Goal: Task Accomplishment & Management: Manage account settings

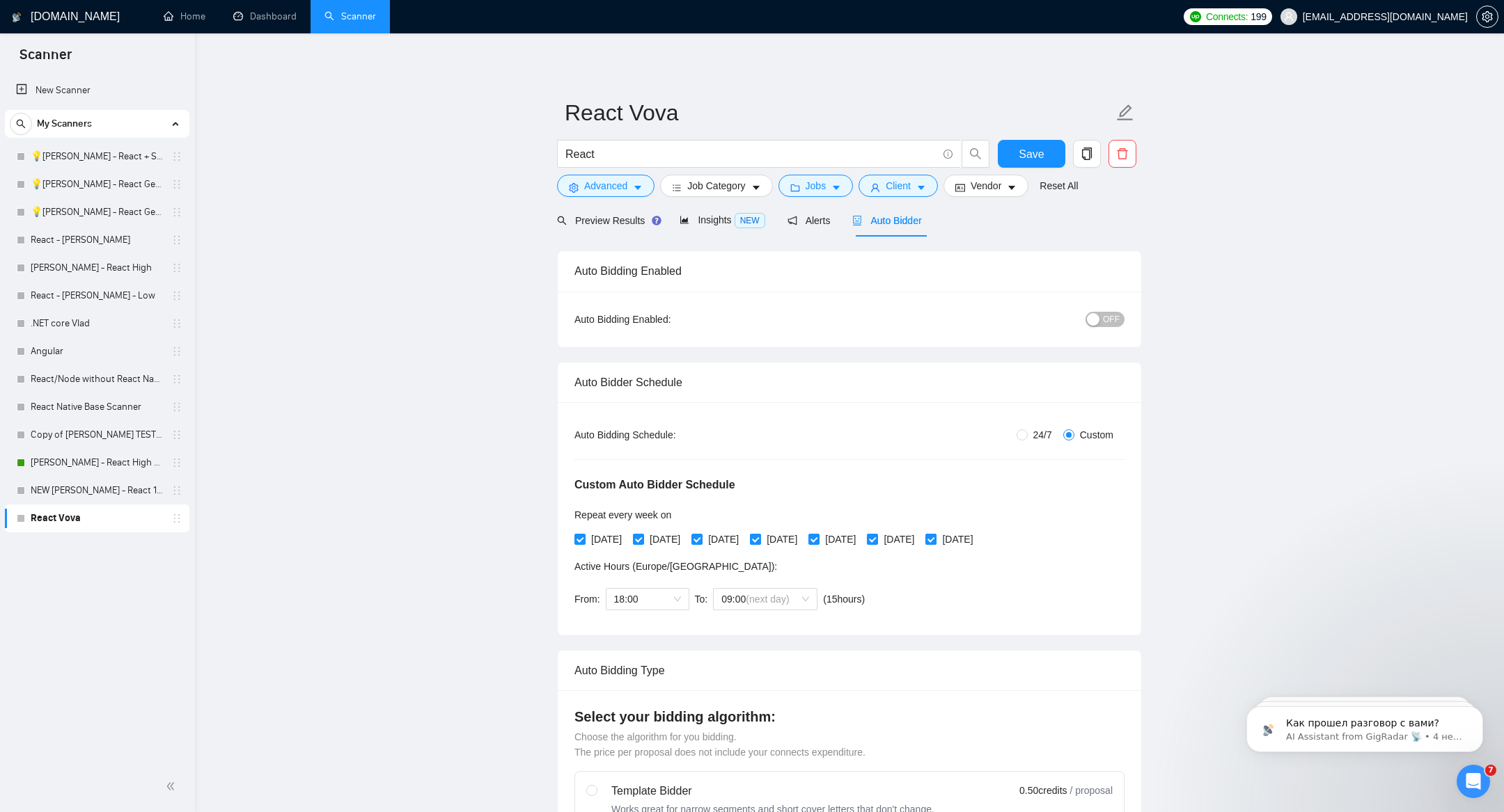
click at [351, 22] on link "Scanner" at bounding box center [350, 16] width 51 height 12
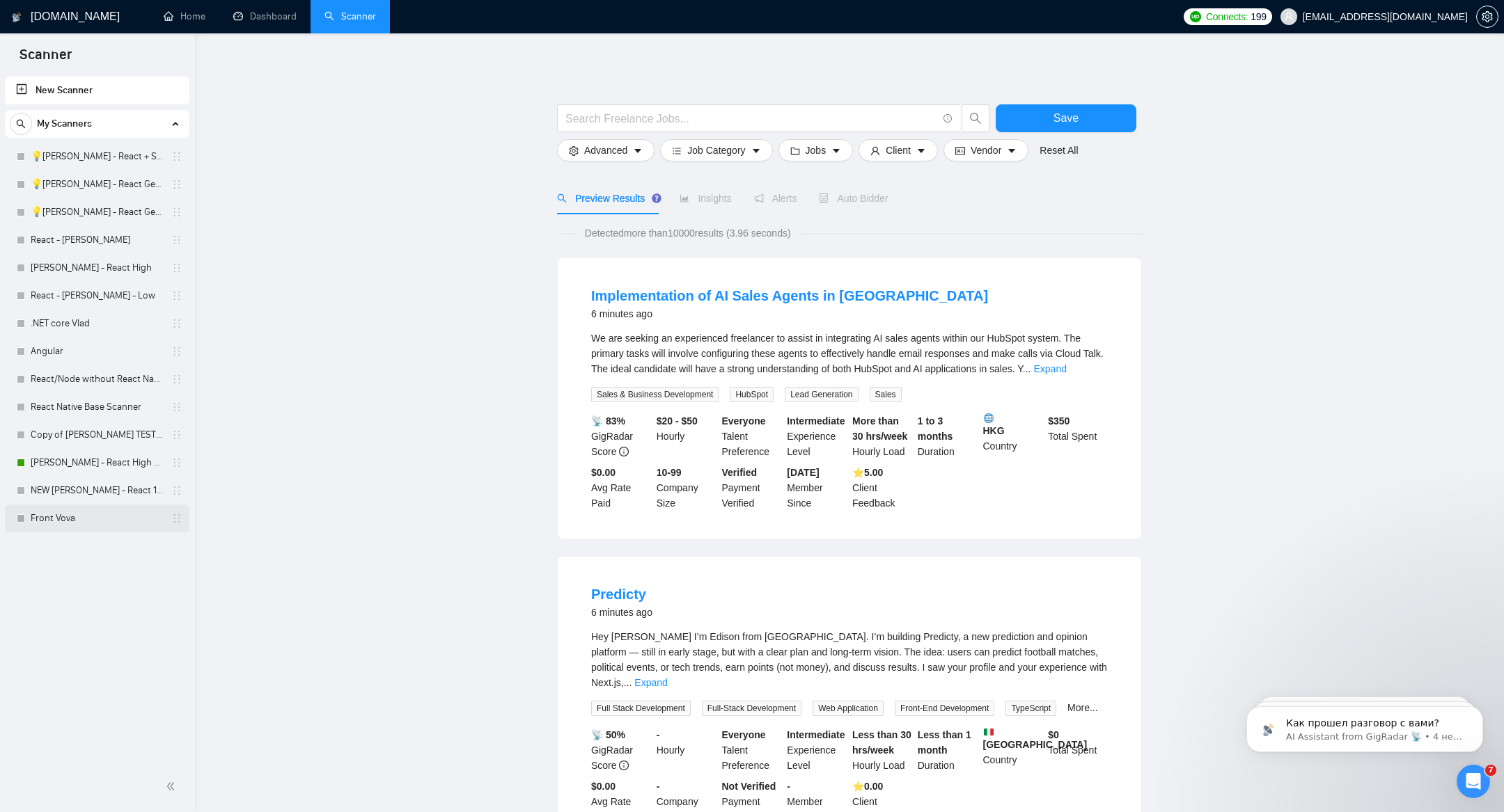
click at [35, 515] on link "Front Vova" at bounding box center [97, 519] width 132 height 28
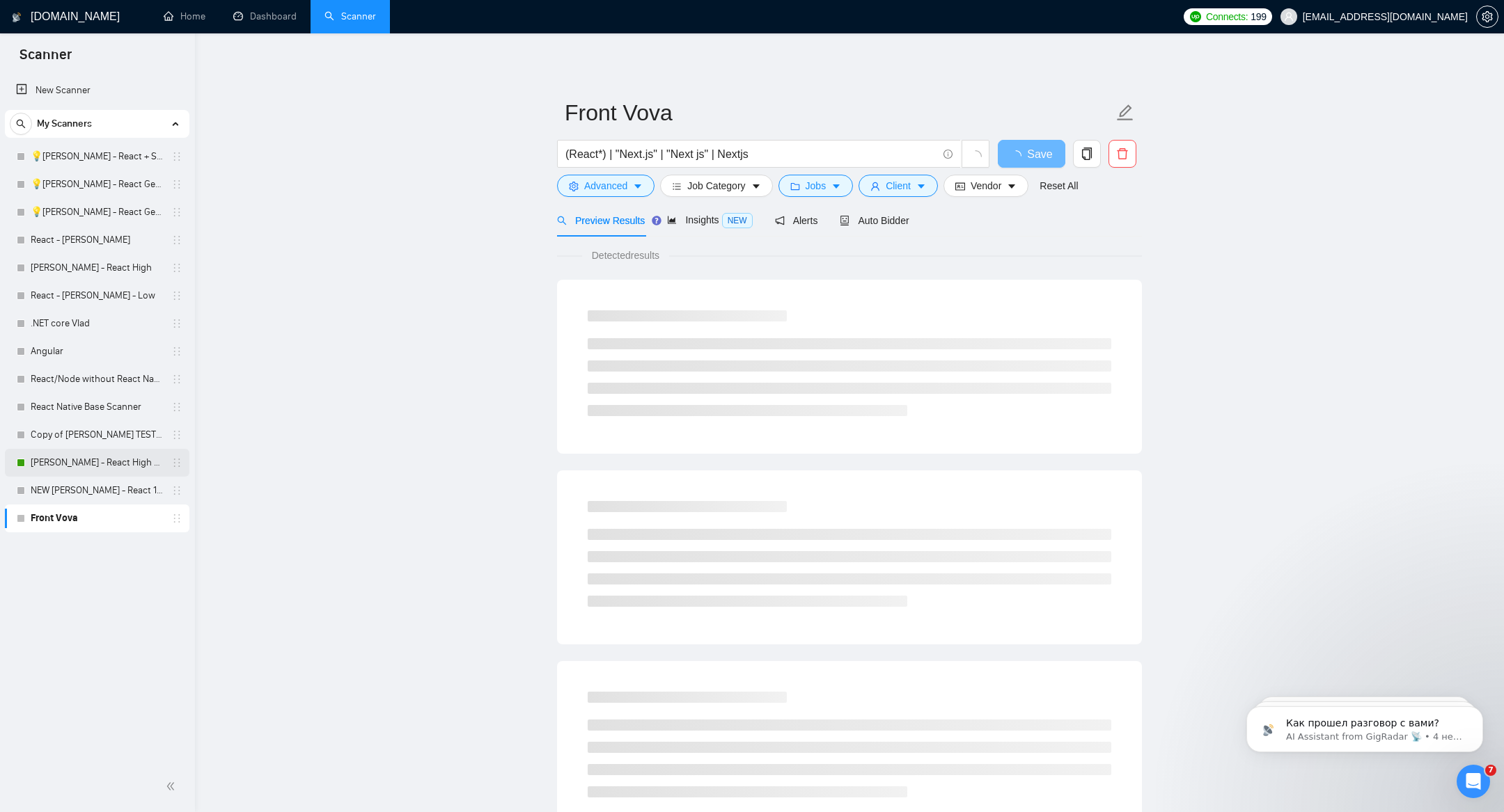
click at [83, 459] on link "[PERSON_NAME] - React High V2" at bounding box center [97, 462] width 132 height 28
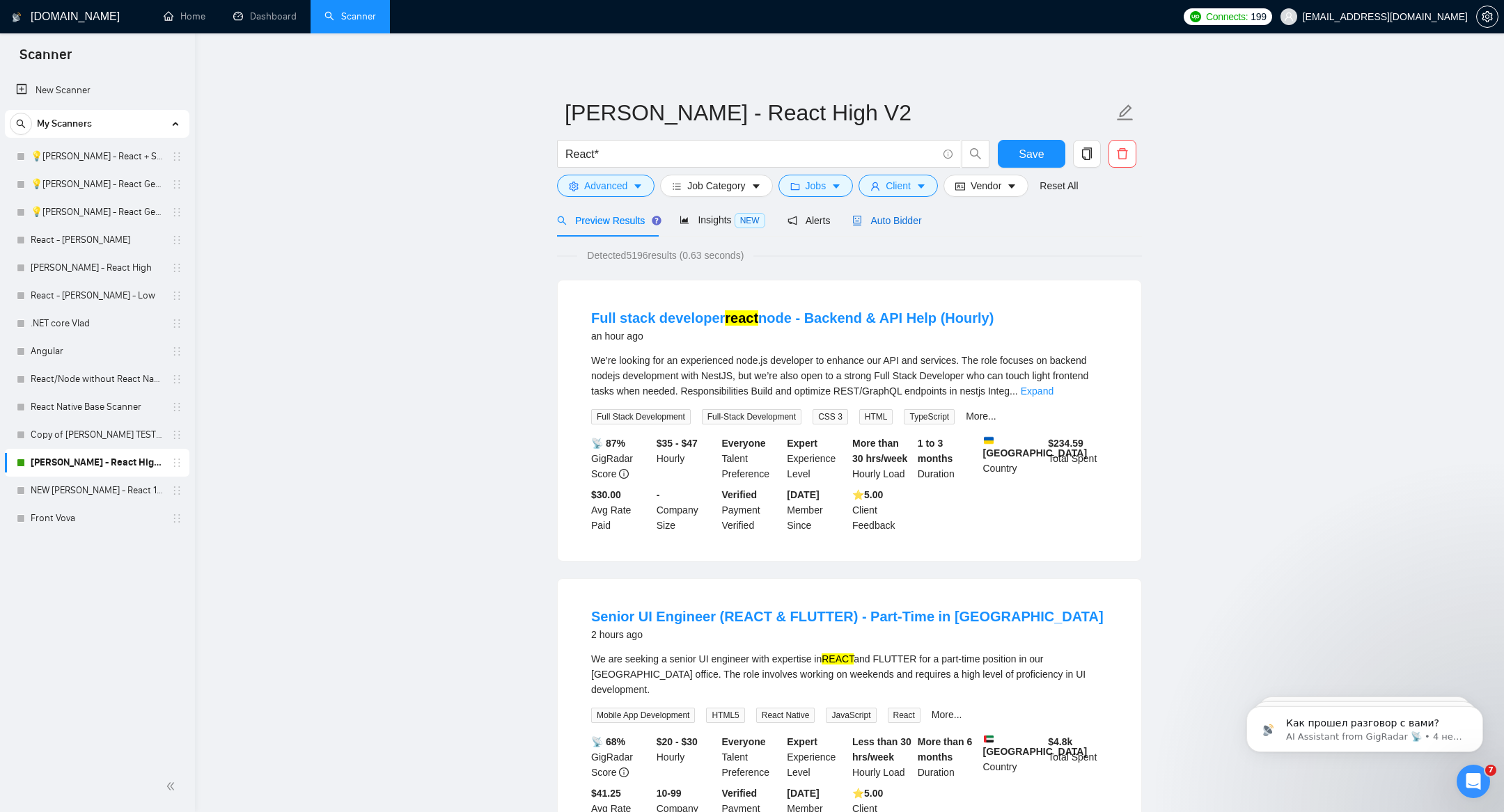
click at [876, 226] on div "Auto Bidder" at bounding box center [887, 220] width 69 height 15
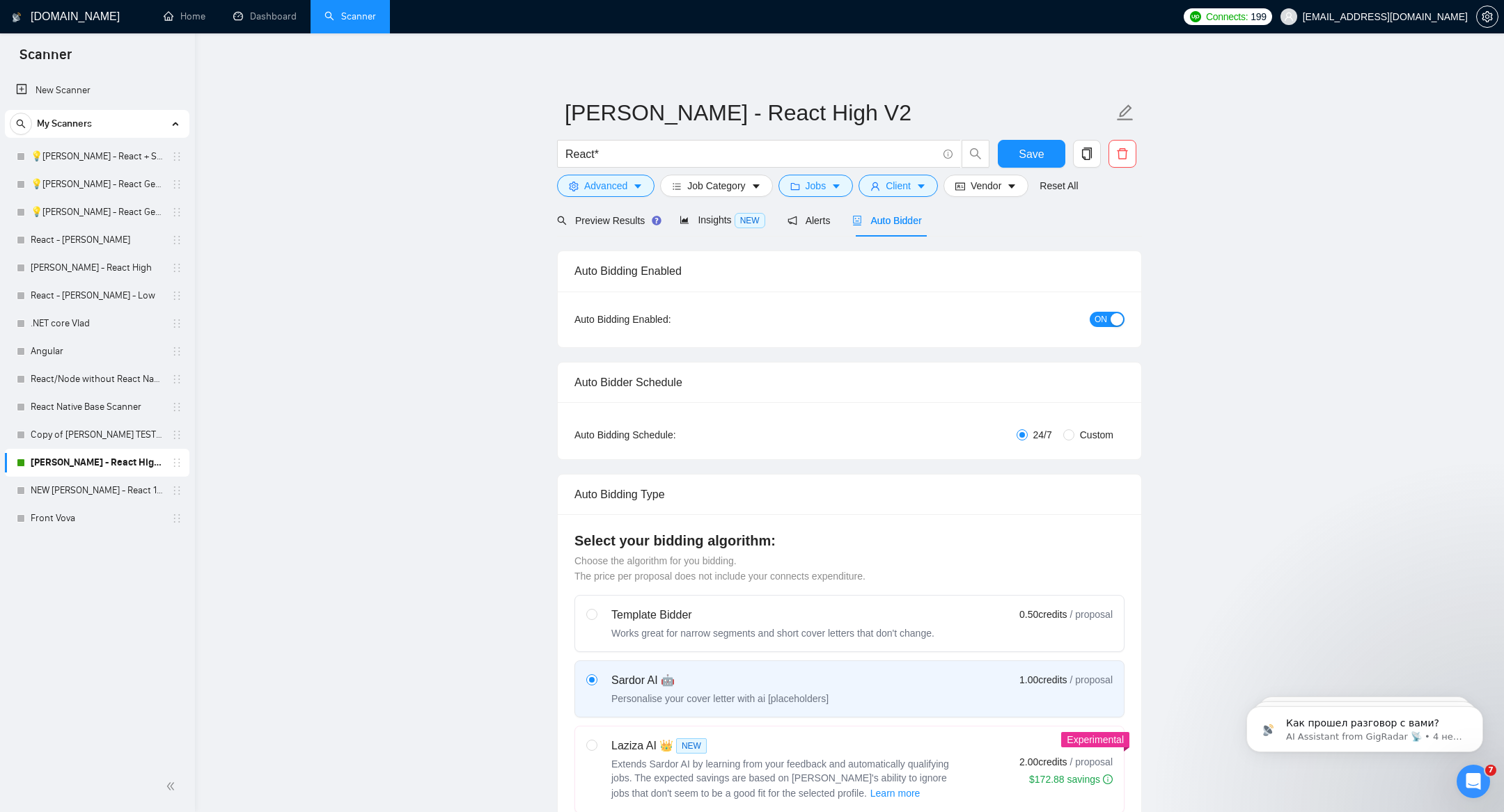
radio input "false"
radio input "true"
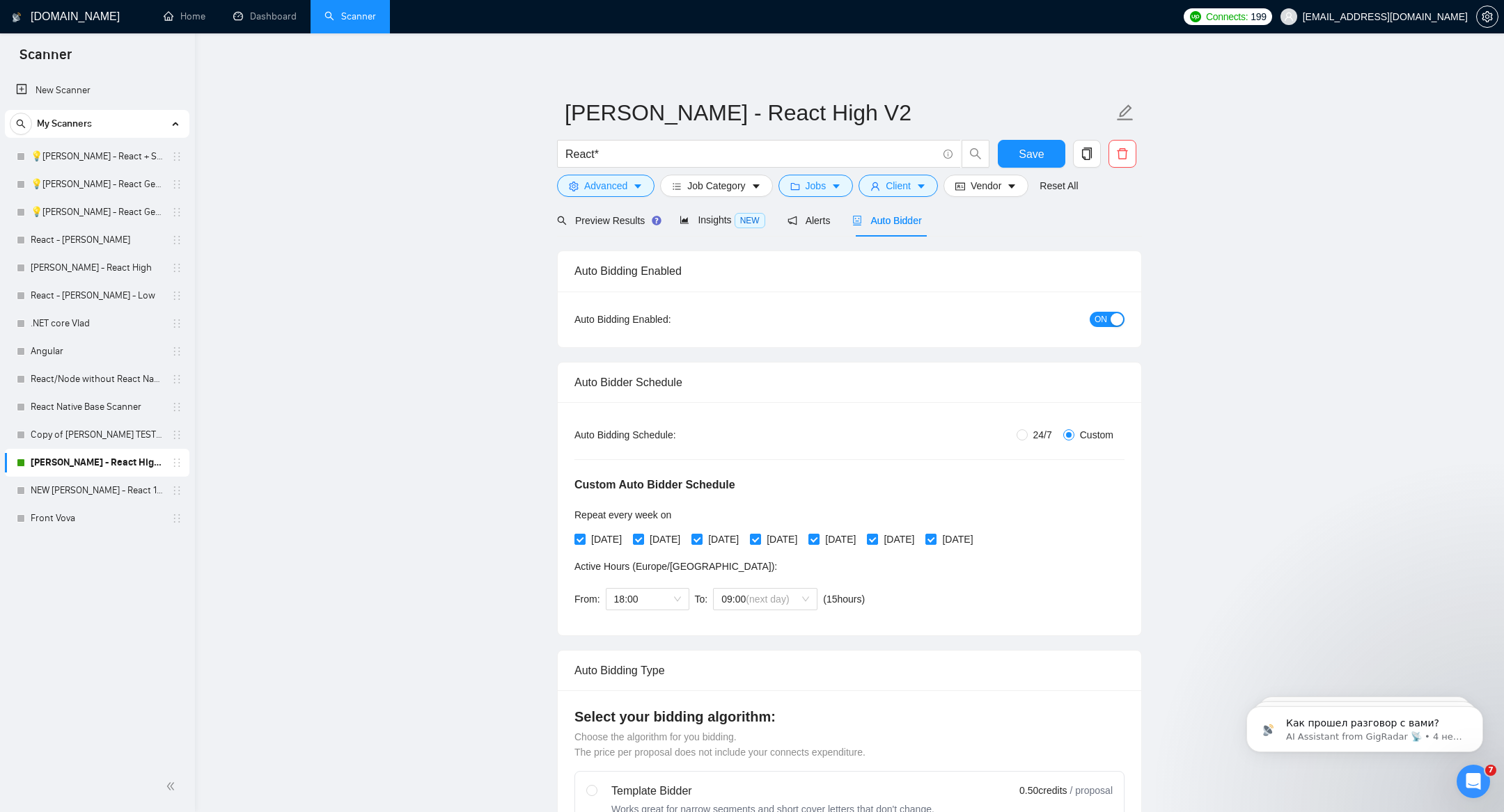
click at [1106, 317] on span "ON" at bounding box center [1101, 320] width 12 height 15
click at [1008, 151] on button "Save" at bounding box center [1031, 154] width 68 height 28
click at [78, 516] on link "Front Vova" at bounding box center [97, 519] width 132 height 28
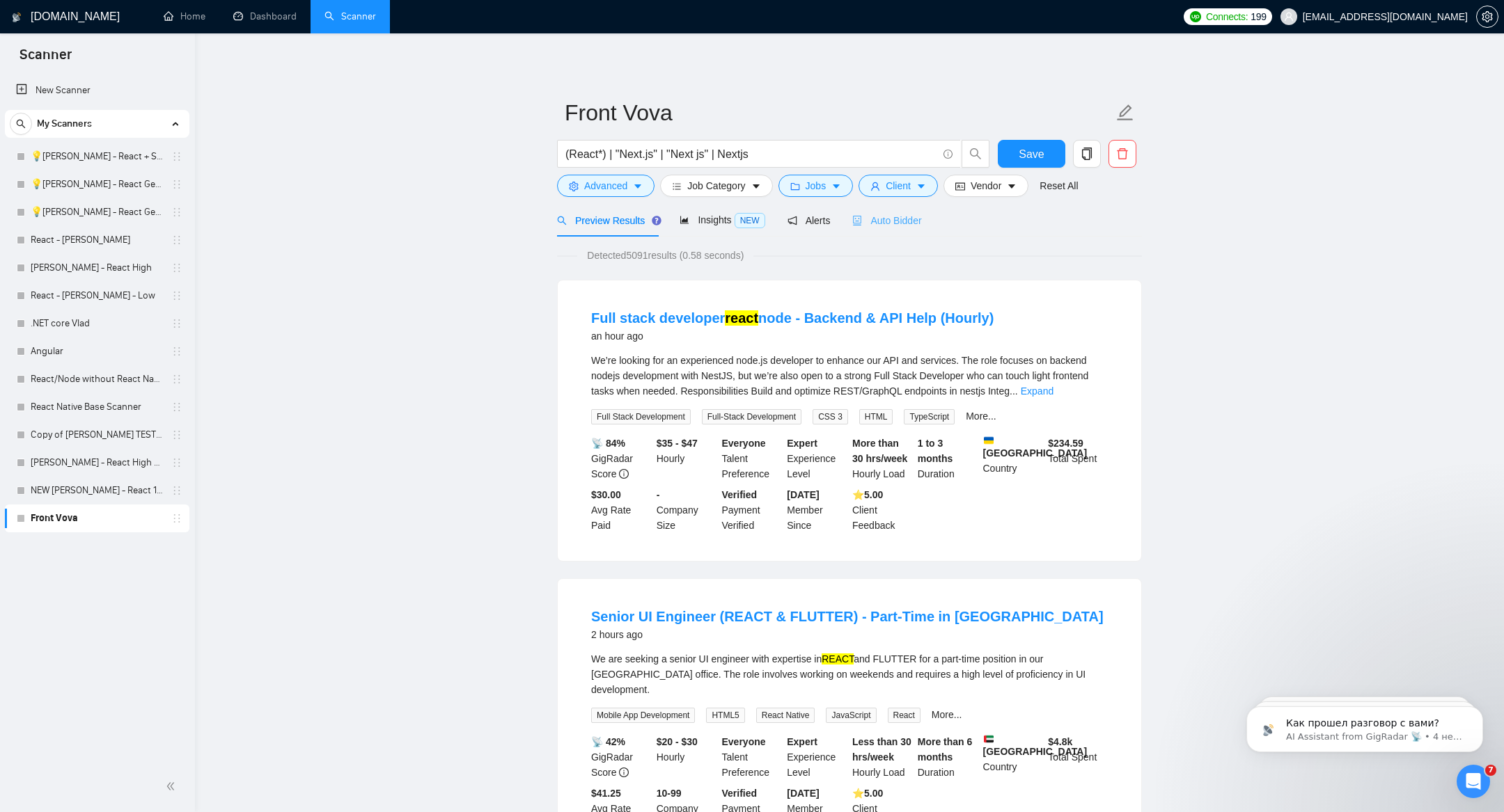
click at [900, 228] on div "Auto Bidder" at bounding box center [887, 220] width 69 height 33
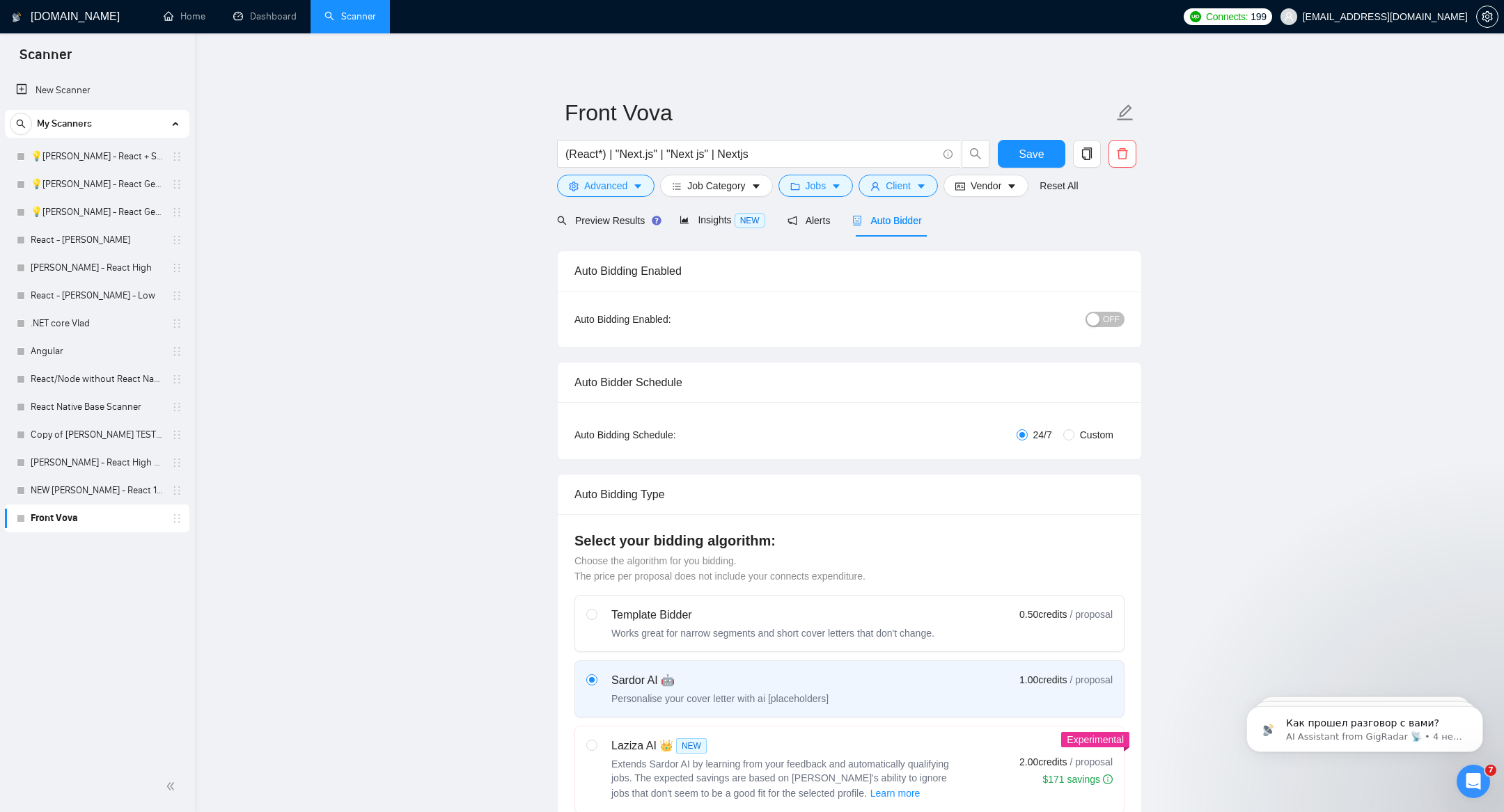
radio input "false"
radio input "true"
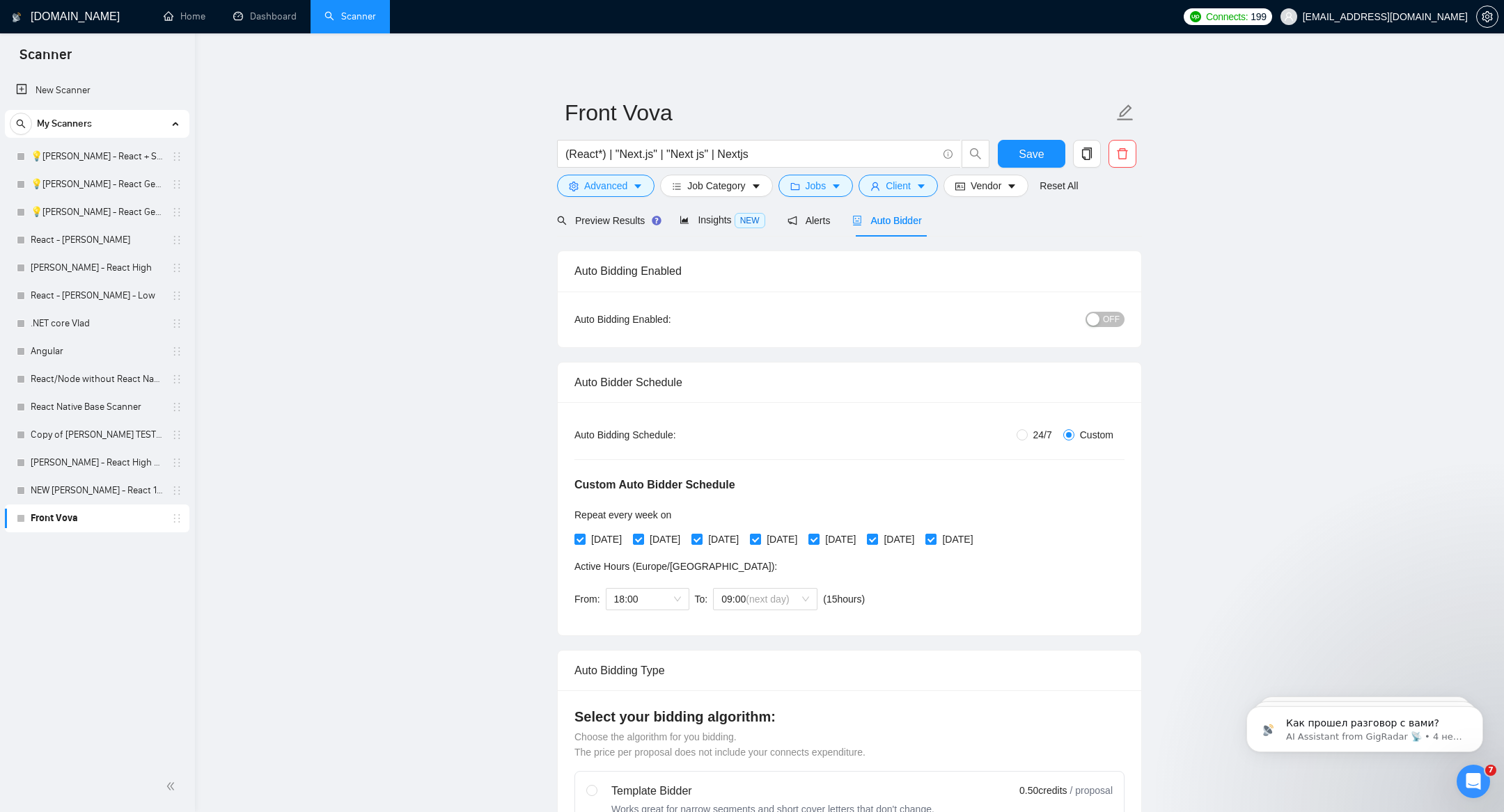
click at [1099, 322] on div "button" at bounding box center [1093, 320] width 12 height 12
click at [1029, 159] on span "Save" at bounding box center [1031, 154] width 25 height 18
